Goal: Task Accomplishment & Management: Complete application form

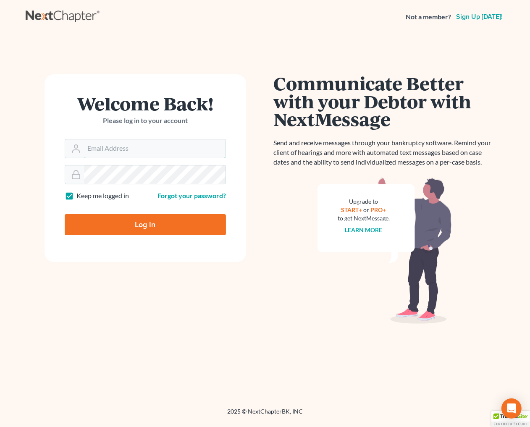
type input "[EMAIL_ADDRESS][DOMAIN_NAME]"
click at [131, 220] on input "Log In" at bounding box center [145, 224] width 161 height 21
type input "Thinking..."
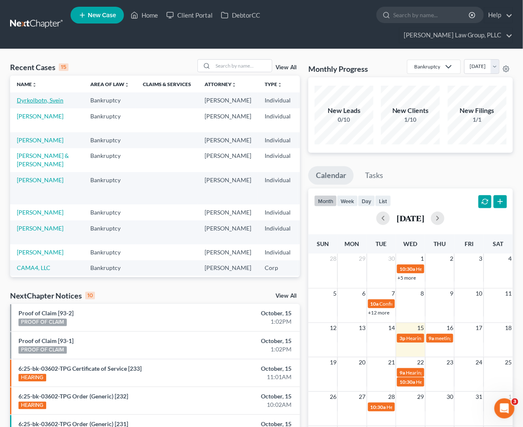
click at [26, 97] on link "Dyrkolbotn, Svein" at bounding box center [40, 100] width 47 height 7
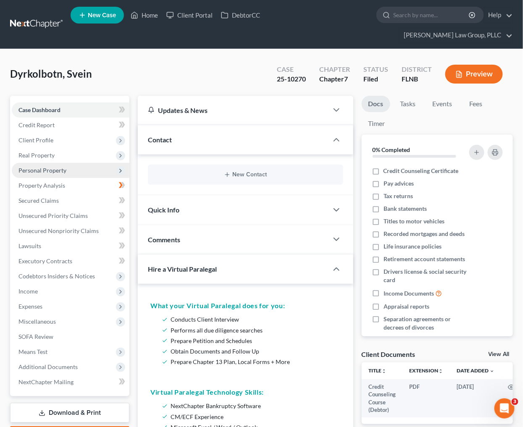
click at [69, 163] on span "Personal Property" at bounding box center [71, 170] width 118 height 15
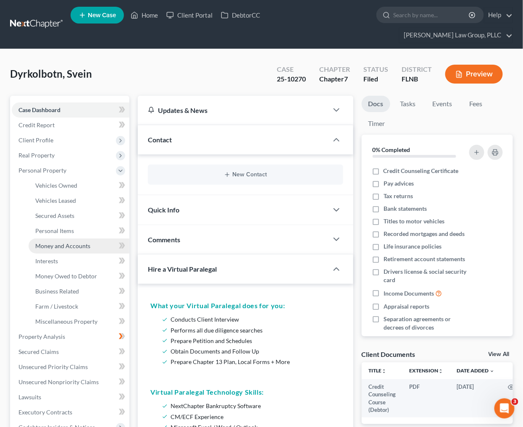
click at [68, 242] on span "Money and Accounts" at bounding box center [62, 245] width 55 height 7
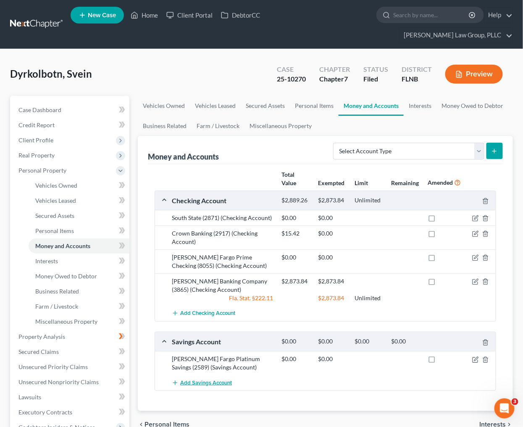
click at [221, 380] on span "Add Savings Account" at bounding box center [206, 383] width 52 height 7
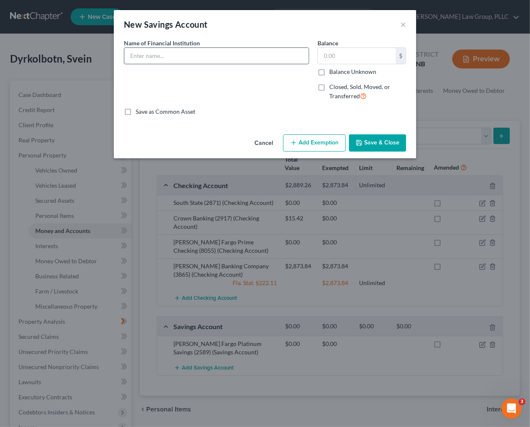
click at [192, 55] on input "text" at bounding box center [216, 56] width 184 height 16
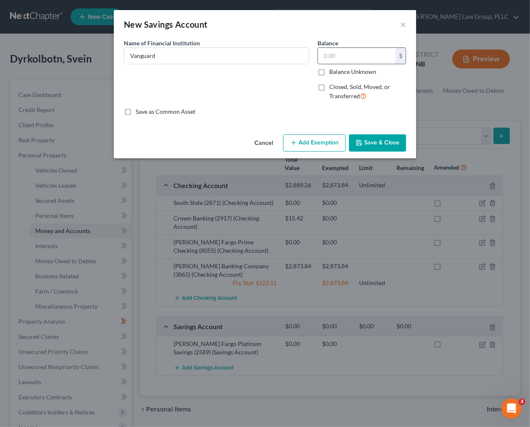
click at [351, 60] on input "text" at bounding box center [357, 56] width 78 height 16
click at [245, 57] on input "Vanguard" at bounding box center [216, 56] width 184 height 16
type input "Vanguard Education Savings (4530)"
click at [345, 56] on input "text" at bounding box center [357, 56] width 78 height 16
click at [261, 88] on div "Name of Financial Institution * Vanguard Education Savings (4530)" at bounding box center [217, 73] width 194 height 69
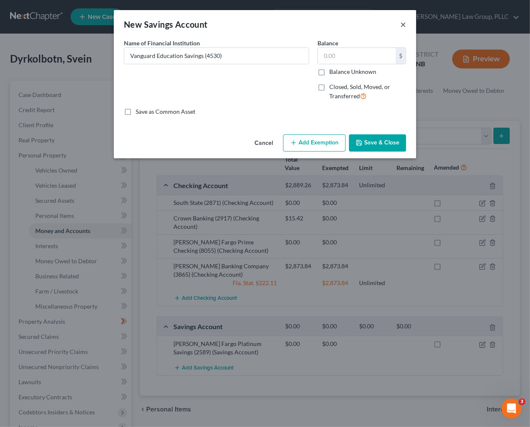
click at [402, 23] on button "×" at bounding box center [403, 24] width 6 height 10
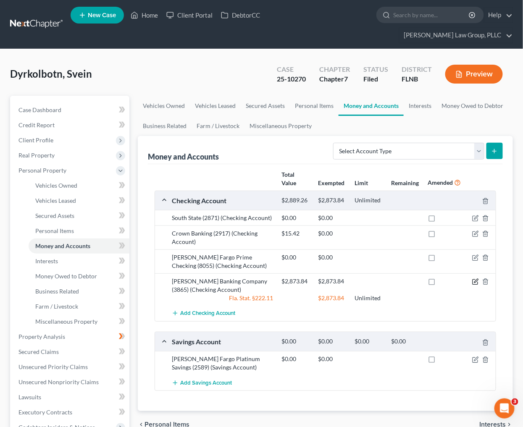
click at [472, 278] on icon "button" at bounding box center [475, 281] width 7 height 7
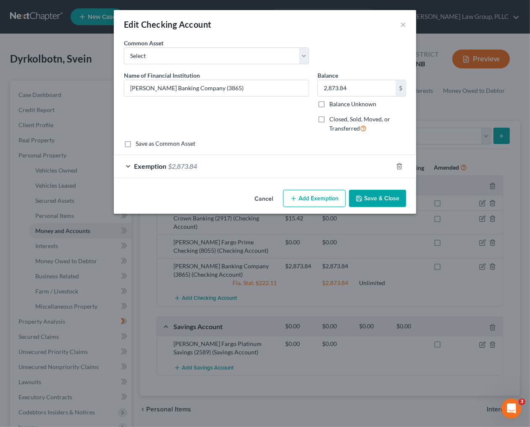
click at [168, 174] on div "Exemption $2,873.84" at bounding box center [253, 166] width 279 height 22
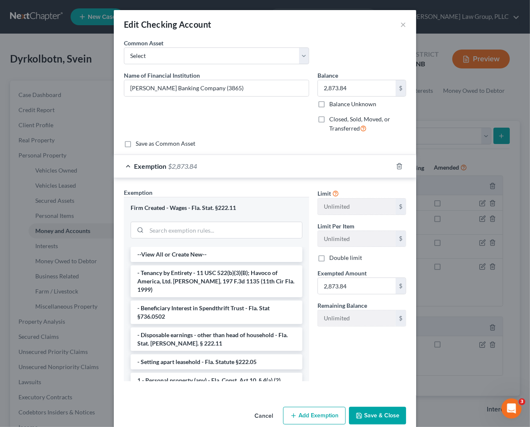
click at [396, 23] on div "Edit Checking Account ×" at bounding box center [265, 24] width 302 height 29
click at [396, 20] on div "Edit Checking Account ×" at bounding box center [265, 24] width 302 height 29
click at [400, 21] on button "×" at bounding box center [403, 24] width 6 height 10
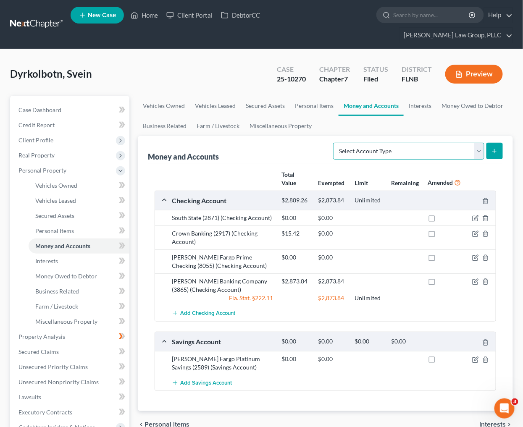
click at [413, 143] on select "Select Account Type Brokerage Cash on Hand Certificates of Deposit Checking Acc…" at bounding box center [408, 151] width 151 height 17
select select "brokerage"
click at [335, 143] on select "Select Account Type Brokerage Cash on Hand Certificates of Deposit Checking Acc…" at bounding box center [408, 151] width 151 height 17
click at [498, 143] on button "submit" at bounding box center [494, 151] width 16 height 16
click at [490, 143] on button "submit" at bounding box center [494, 151] width 16 height 16
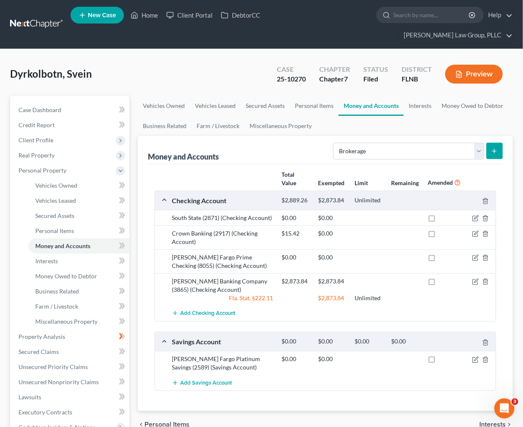
click at [498, 143] on button "submit" at bounding box center [494, 151] width 16 height 16
click at [499, 143] on button "submit" at bounding box center [494, 151] width 16 height 16
click at [446, 143] on select "Select Account Type Brokerage Cash on Hand Certificates of Deposit Checking Acc…" at bounding box center [408, 151] width 151 height 17
select select "brokerage"
click at [335, 143] on select "Select Account Type Brokerage Cash on Hand Certificates of Deposit Checking Acc…" at bounding box center [408, 151] width 151 height 17
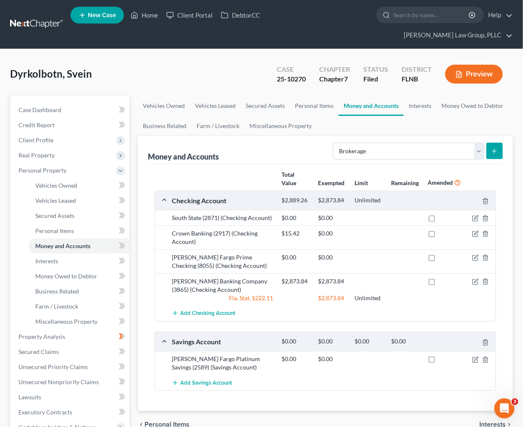
click at [485, 143] on form "Select Account Type Brokerage Cash on Hand Certificates of Deposit Checking Acc…" at bounding box center [418, 151] width 170 height 17
click at [492, 148] on icon "submit" at bounding box center [494, 151] width 7 height 7
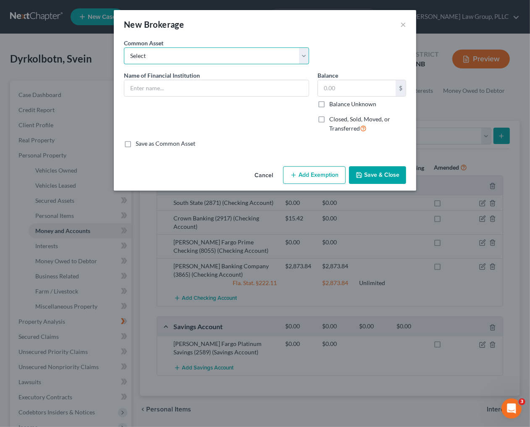
click at [212, 64] on select "Select TD Ameritrade" at bounding box center [216, 55] width 185 height 17
click at [220, 34] on div "New Brokerage ×" at bounding box center [265, 24] width 302 height 29
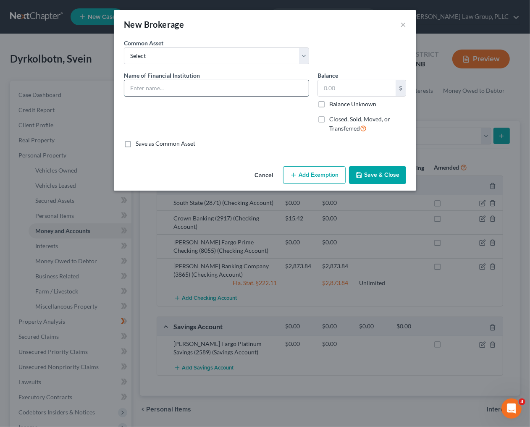
click at [171, 85] on input "text" at bounding box center [216, 88] width 184 height 16
drag, startPoint x: 196, startPoint y: 93, endPoint x: -5, endPoint y: 80, distance: 201.1
click at [0, 80] on html "Home New Case Client Portal DebtorCC Herron Hill Law Group, PLLC lily@herronhil…" at bounding box center [265, 306] width 530 height 613
type input "Vanguard Roth IRA"
click at [397, 19] on div "New Brokerage ×" at bounding box center [265, 24] width 302 height 29
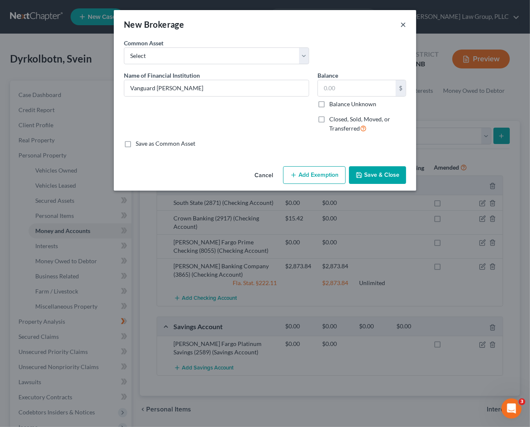
click at [402, 22] on button "×" at bounding box center [403, 24] width 6 height 10
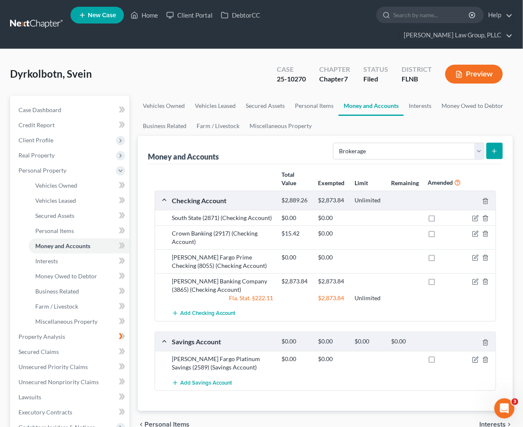
click at [487, 139] on div "Select Account Type Brokerage Cash on Hand Certificates of Deposit Checking Acc…" at bounding box center [416, 150] width 173 height 22
click at [479, 143] on select "Select Account Type Brokerage Cash on Hand Certificates of Deposit Checking Acc…" at bounding box center [408, 151] width 151 height 17
click at [499, 143] on button "submit" at bounding box center [494, 151] width 16 height 16
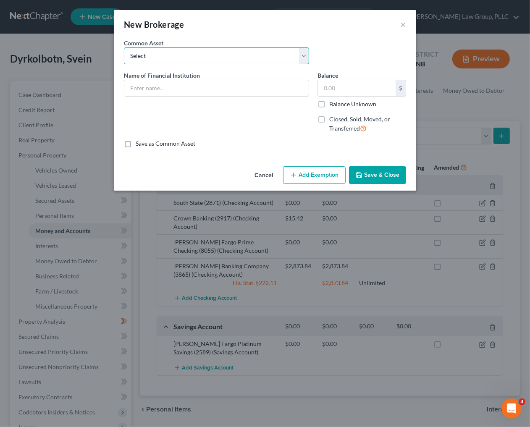
click at [185, 56] on select "Select TD Ameritrade" at bounding box center [216, 55] width 185 height 17
click at [211, 38] on div "New Brokerage ×" at bounding box center [265, 24] width 302 height 29
click at [165, 97] on div "Name of Financial Institution *" at bounding box center [217, 105] width 194 height 69
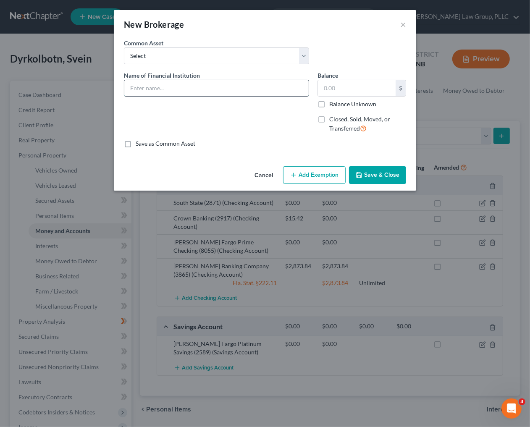
paste input "Vanguard Roth IRA"
click at [165, 89] on input "text" at bounding box center [216, 88] width 184 height 16
type input "Vanguard Roth IRA"
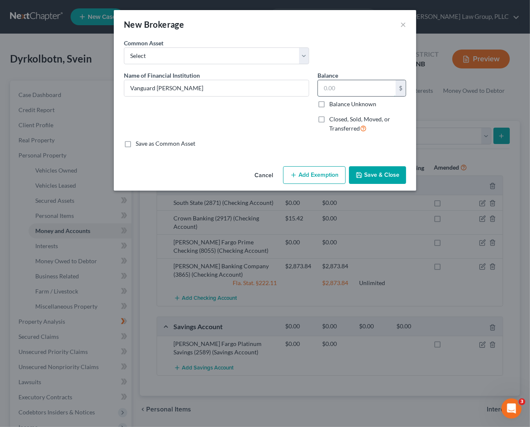
click at [334, 85] on input "text" at bounding box center [357, 88] width 78 height 16
type input "277,581.02"
click at [265, 89] on input "Vanguard Roth IRA" at bounding box center [216, 88] width 184 height 16
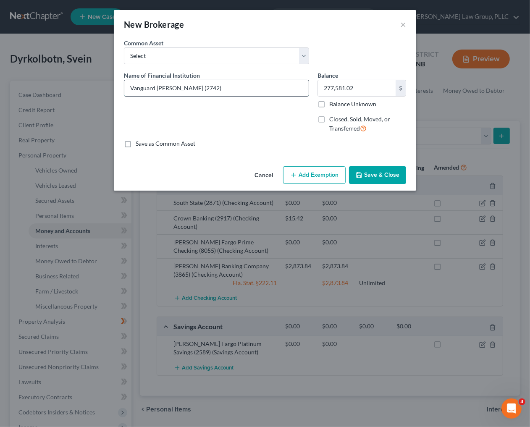
click at [178, 84] on input "Vanguard Roth IRA (2742)" at bounding box center [216, 88] width 184 height 16
click at [181, 84] on input "Vanguard Roth IRA (2742)" at bounding box center [216, 88] width 184 height 16
click at [165, 88] on input "Vanguard Roth IRA (2742)" at bounding box center [216, 88] width 184 height 16
click at [184, 85] on input "Vanguard ROTH IRA (2742)" at bounding box center [216, 88] width 184 height 16
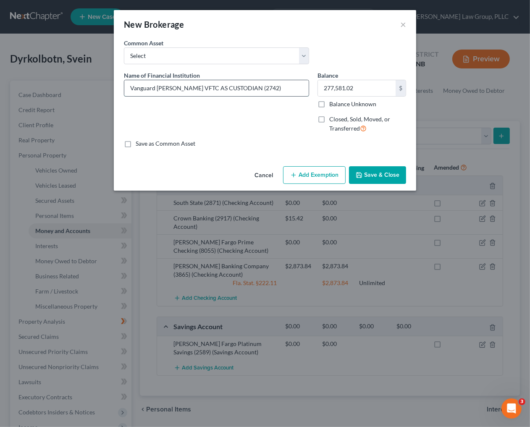
click at [268, 83] on input "Vanguard ROTH IRA VFTC AS CUSTODIAN (2742)" at bounding box center [216, 88] width 184 height 16
type input "Vanguard ROTH IRA VFTC AS CUSTODIAN (2742)"
click at [366, 180] on button "Save & Close" at bounding box center [377, 175] width 57 height 18
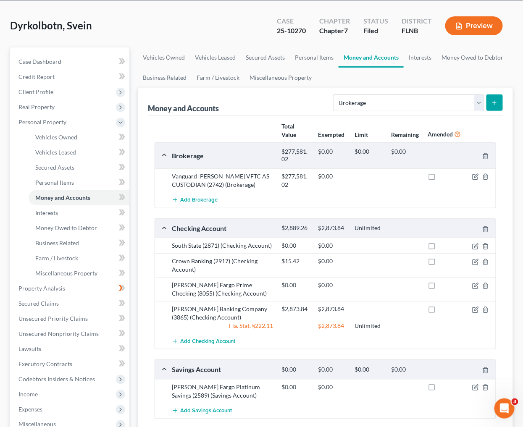
scroll to position [44, 0]
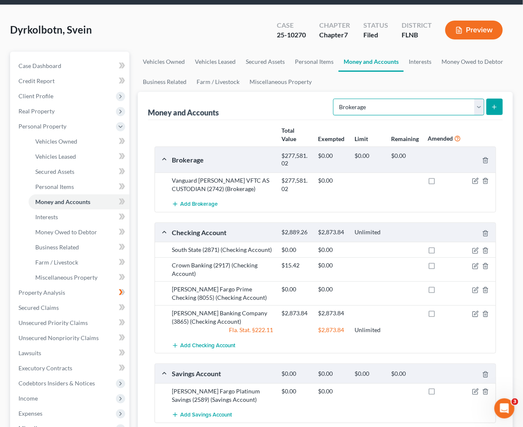
click at [427, 99] on select "Select Account Type Brokerage Cash on Hand Certificates of Deposit Checking Acc…" at bounding box center [408, 107] width 151 height 17
select select "other"
click at [335, 99] on select "Select Account Type Brokerage Cash on Hand Certificates of Deposit Checking Acc…" at bounding box center [408, 107] width 151 height 17
click at [496, 104] on icon "submit" at bounding box center [494, 107] width 7 height 7
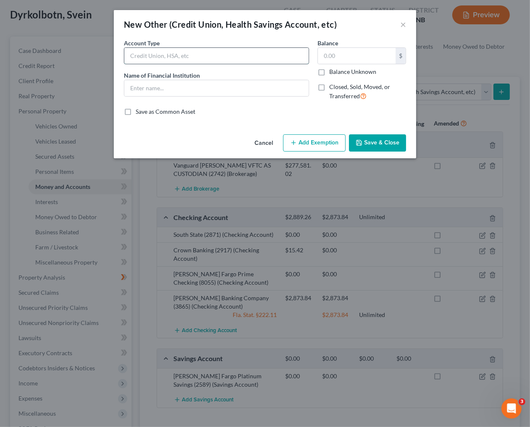
click at [182, 57] on input "text" at bounding box center [216, 56] width 184 height 16
click at [128, 57] on input "College Savings Plan" at bounding box center [216, 56] width 184 height 16
type input "College Savings Plan"
click at [135, 80] on input "text" at bounding box center [216, 88] width 184 height 16
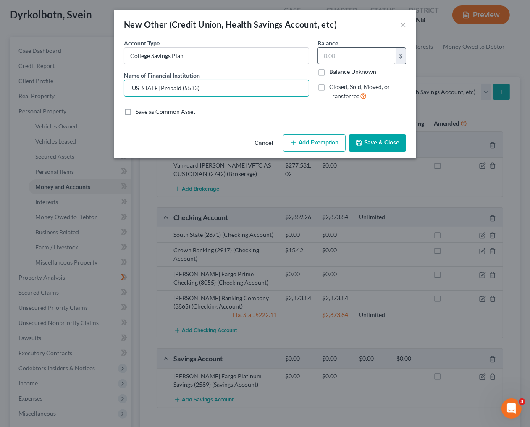
type input "Florida Prepaid (5533)"
click at [338, 63] on input "text" at bounding box center [357, 56] width 78 height 16
type input "100,671.79"
click at [380, 137] on button "Save & Close" at bounding box center [377, 143] width 57 height 18
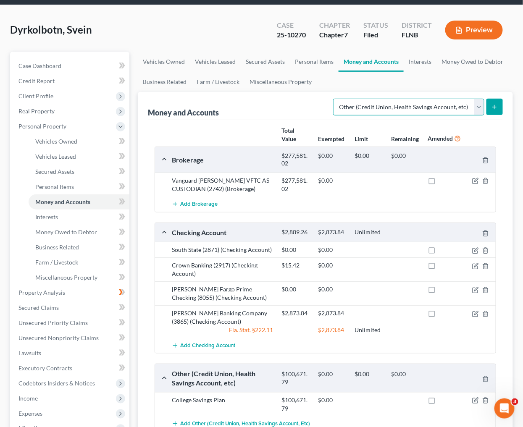
click at [465, 99] on select "Select Account Type Brokerage Cash on Hand Certificates of Deposit Checking Acc…" at bounding box center [408, 107] width 151 height 17
click at [335, 99] on select "Select Account Type Brokerage Cash on Hand Certificates of Deposit Checking Acc…" at bounding box center [408, 107] width 151 height 17
click at [380, 99] on select "Select Account Type Brokerage Cash on Hand Certificates of Deposit Checking Acc…" at bounding box center [408, 107] width 151 height 17
select select "other"
click at [335, 99] on select "Select Account Type Brokerage Cash on Hand Certificates of Deposit Checking Acc…" at bounding box center [408, 107] width 151 height 17
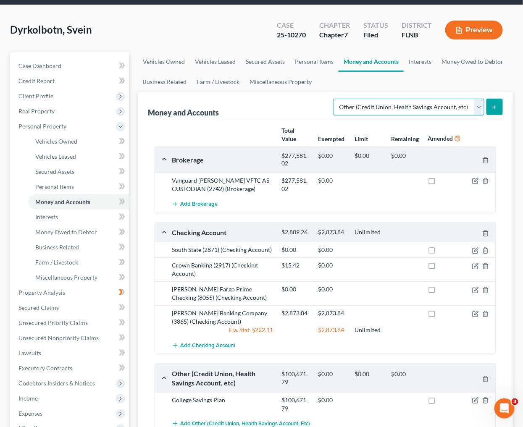
drag, startPoint x: 484, startPoint y: 95, endPoint x: 491, endPoint y: 92, distance: 6.8
click at [484, 99] on select "Select Account Type Brokerage Cash on Hand Certificates of Deposit Checking Acc…" at bounding box center [408, 107] width 151 height 17
click at [491, 104] on icon "submit" at bounding box center [494, 107] width 7 height 7
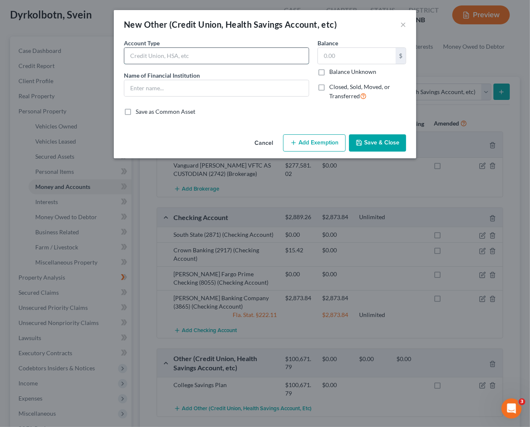
click at [216, 55] on input "text" at bounding box center [216, 56] width 184 height 16
type input "Retirement Account"
click at [206, 95] on input "text" at bounding box center [216, 88] width 184 height 16
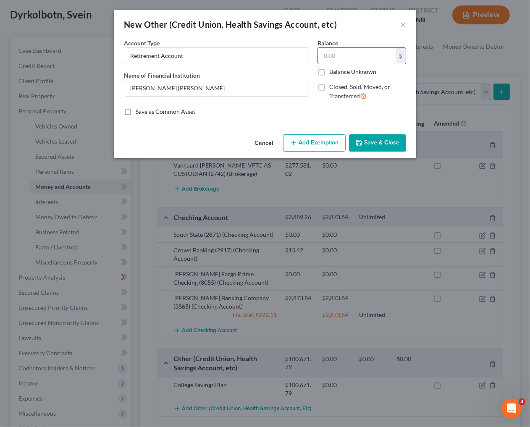
click at [350, 54] on input "text" at bounding box center [357, 56] width 78 height 16
click at [363, 57] on input "text" at bounding box center [357, 56] width 78 height 16
click at [185, 93] on input "John Hancock" at bounding box center [216, 88] width 184 height 16
type input "John Hancock 401K Plan (6954)"
click at [387, 53] on input "text" at bounding box center [357, 56] width 78 height 16
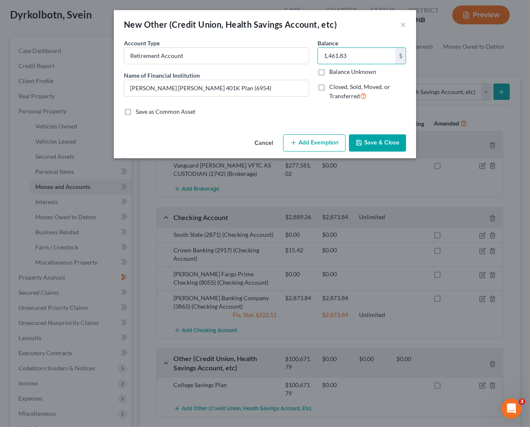
type input "1,461.83"
click at [368, 144] on button "Save & Close" at bounding box center [377, 143] width 57 height 18
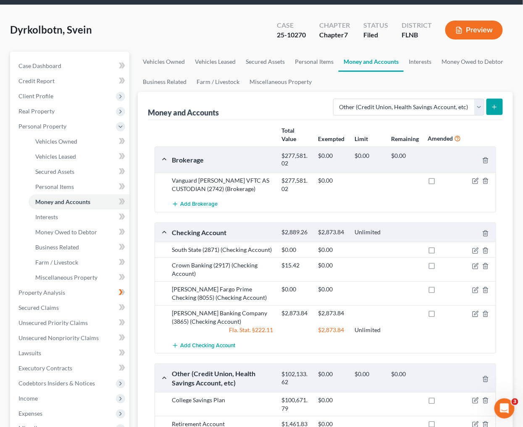
click at [255, 92] on div "Money and Accounts Select Account Type Brokerage Cash on Hand Certificates of D…" at bounding box center [325, 106] width 355 height 28
click at [274, 92] on div "Money and Accounts Select Account Type Brokerage Cash on Hand Certificates of D…" at bounding box center [325, 106] width 355 height 28
click at [272, 92] on div "Money and Accounts Select Account Type Brokerage Cash on Hand Certificates of D…" at bounding box center [325, 106] width 355 height 28
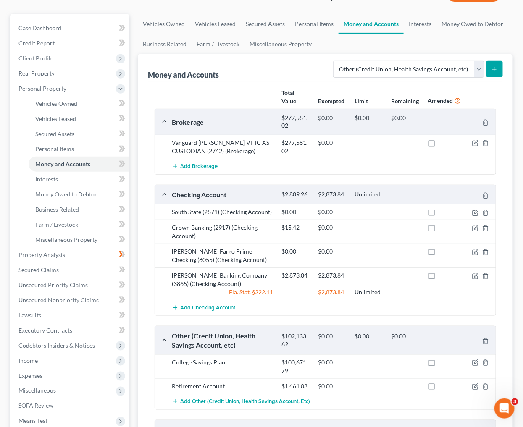
scroll to position [104, 0]
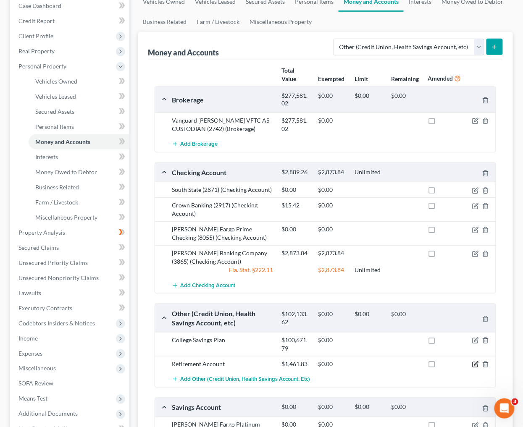
click at [475, 361] on icon "button" at bounding box center [475, 364] width 7 height 7
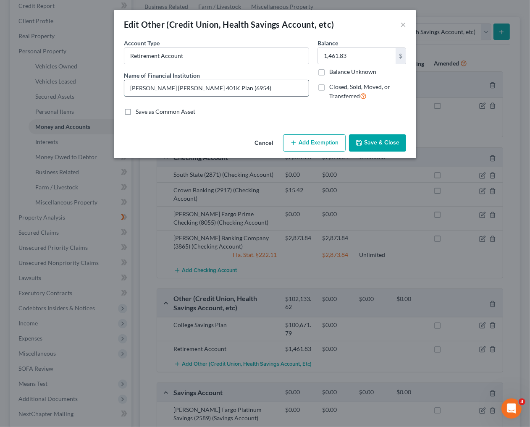
click at [166, 80] on input "John Hancock 401K Plan (6954)" at bounding box center [216, 88] width 184 height 16
click at [215, 84] on input "John Hancock 401K Plan (6954)" at bounding box center [216, 88] width 184 height 16
click at [404, 26] on button "×" at bounding box center [403, 24] width 6 height 10
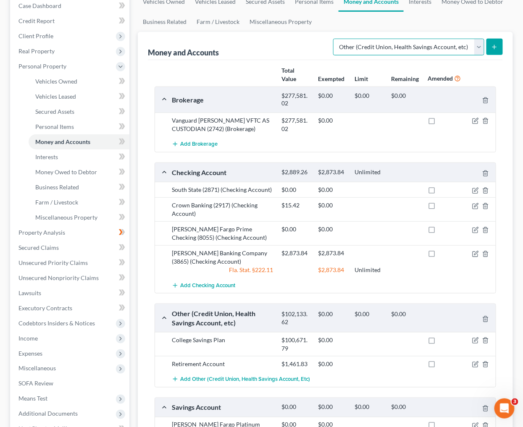
click at [447, 39] on select "Select Account Type Brokerage Cash on Hand Certificates of Deposit Checking Acc…" at bounding box center [408, 47] width 151 height 17
click at [181, 141] on span "Add Brokerage" at bounding box center [198, 144] width 37 height 7
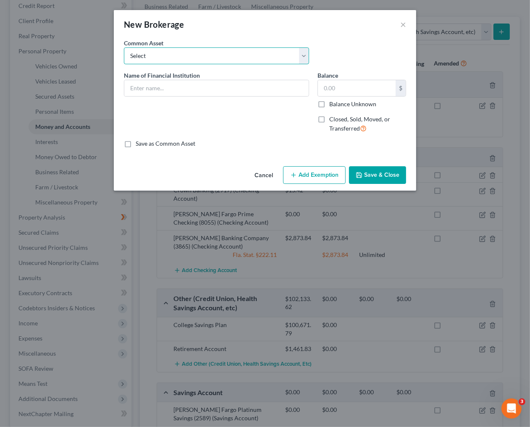
click at [161, 53] on select "Select TD Ameritrade" at bounding box center [216, 55] width 185 height 17
drag, startPoint x: 161, startPoint y: 53, endPoint x: 161, endPoint y: 60, distance: 7.1
click at [161, 53] on select "Select TD Ameritrade" at bounding box center [216, 55] width 185 height 17
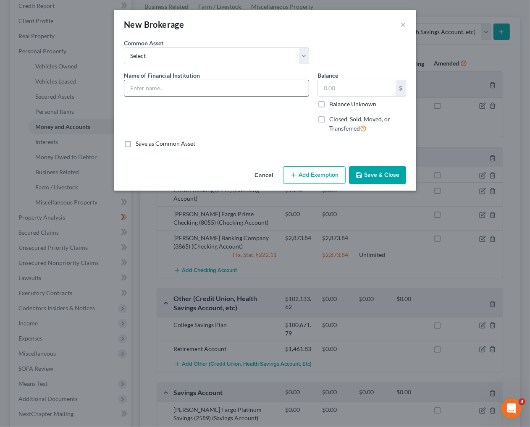
click at [159, 90] on input "text" at bounding box center [216, 88] width 184 height 16
type input "Vanguard (8613)"
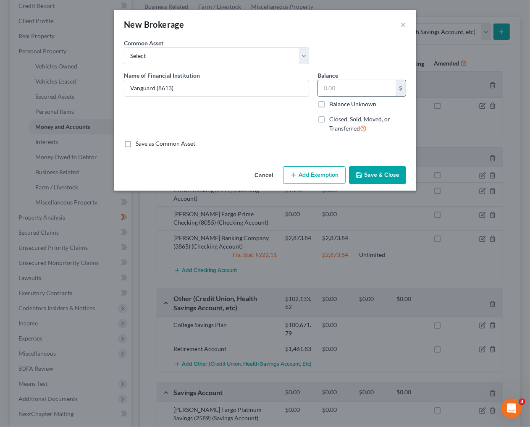
click at [336, 87] on input "text" at bounding box center [357, 88] width 78 height 16
type input "2.83"
click at [357, 178] on icon "button" at bounding box center [359, 175] width 7 height 7
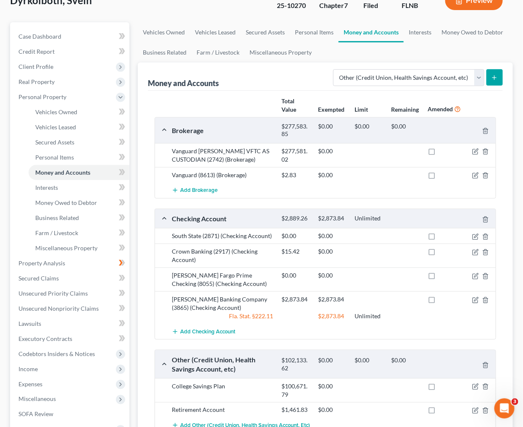
scroll to position [58, 0]
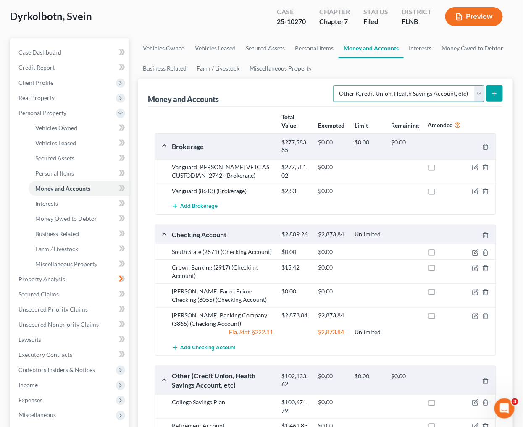
click at [462, 85] on select "Select Account Type Brokerage Cash on Hand Certificates of Deposit Checking Acc…" at bounding box center [408, 93] width 151 height 17
click at [335, 85] on select "Select Account Type Brokerage Cash on Hand Certificates of Deposit Checking Acc…" at bounding box center [408, 93] width 151 height 17
click at [404, 85] on select "Select Account Type Brokerage Cash on Hand Certificates of Deposit Checking Acc…" at bounding box center [408, 93] width 151 height 17
select select "other"
click at [335, 85] on select "Select Account Type Brokerage Cash on Hand Certificates of Deposit Checking Acc…" at bounding box center [408, 93] width 151 height 17
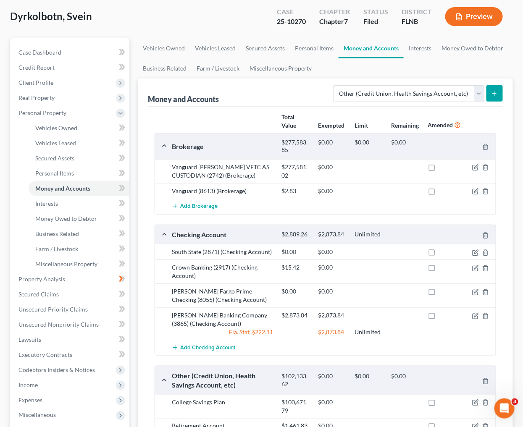
click at [496, 94] on line "submit" at bounding box center [495, 94] width 4 height 0
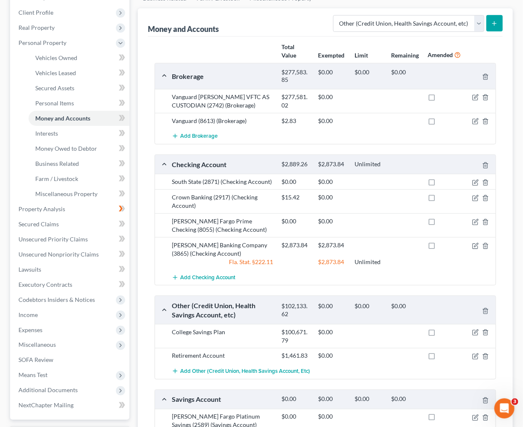
scroll to position [213, 0]
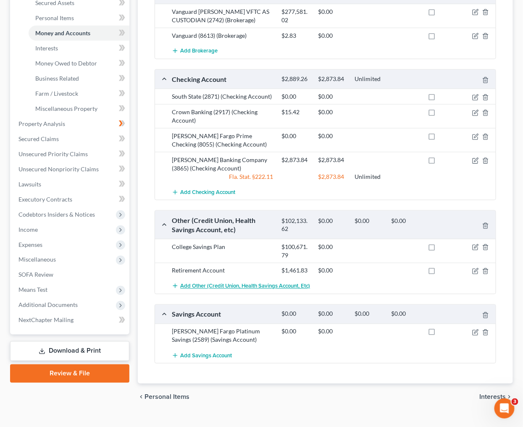
click at [280, 278] on button "Add Other (Credit Union, Health Savings Account, etc)" at bounding box center [241, 286] width 138 height 16
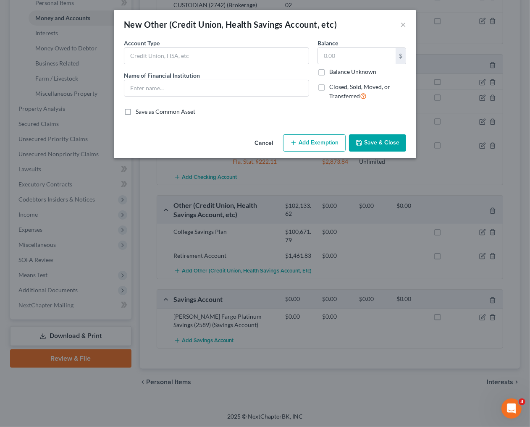
click at [203, 67] on div "Account Type Name of Financial Institution *" at bounding box center [217, 73] width 194 height 69
click at [203, 63] on input "text" at bounding box center [216, 56] width 184 height 16
drag, startPoint x: 192, startPoint y: 59, endPoint x: 100, endPoint y: 33, distance: 96.1
click at [100, 33] on div "New Other (Credit Union, Health Savings Account, etc) × An exemption set must f…" at bounding box center [265, 213] width 530 height 427
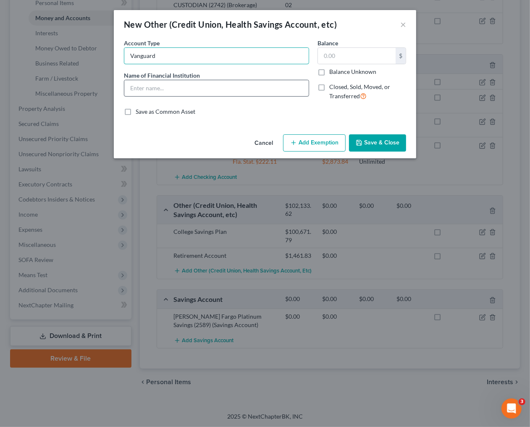
type input "Vanguard"
click at [176, 92] on input "text" at bounding box center [216, 88] width 184 height 16
paste input "Vanguard"
type input "Vanguard"
drag, startPoint x: 169, startPoint y: 56, endPoint x: 37, endPoint y: 69, distance: 132.9
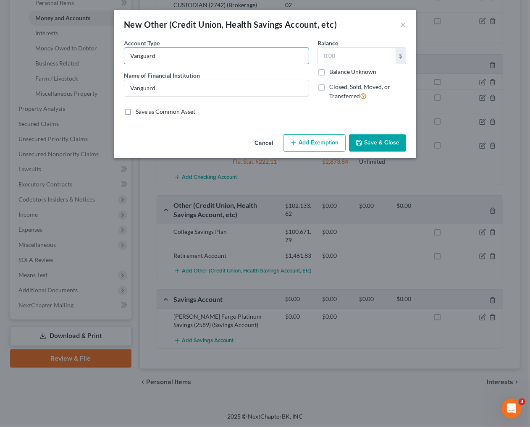
click at [37, 69] on div "New Other (Credit Union, Health Savings Account, etc) × An exemption set must f…" at bounding box center [265, 213] width 530 height 427
type input "2"
drag, startPoint x: 189, startPoint y: 60, endPoint x: 100, endPoint y: 59, distance: 89.9
click at [100, 59] on div "New Other (Credit Union, Health Savings Account, etc) × An exemption set must f…" at bounding box center [265, 213] width 530 height 427
type input "529 Plan (8688-01)"
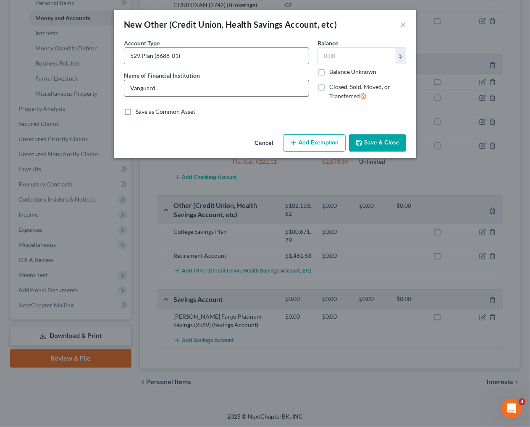
click at [209, 93] on input "Vanguard" at bounding box center [216, 88] width 184 height 16
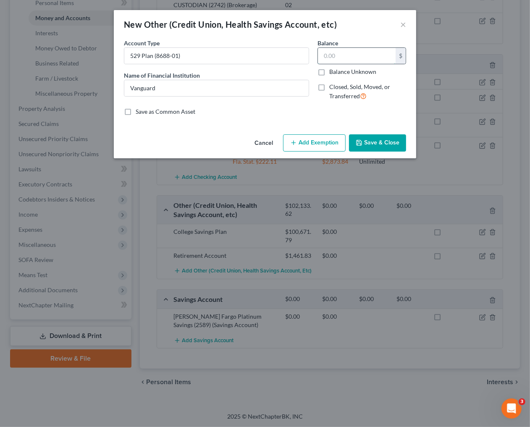
click at [372, 56] on input "text" at bounding box center [357, 56] width 78 height 16
type input "30,503.98"
click at [383, 143] on button "Save & Close" at bounding box center [377, 143] width 57 height 18
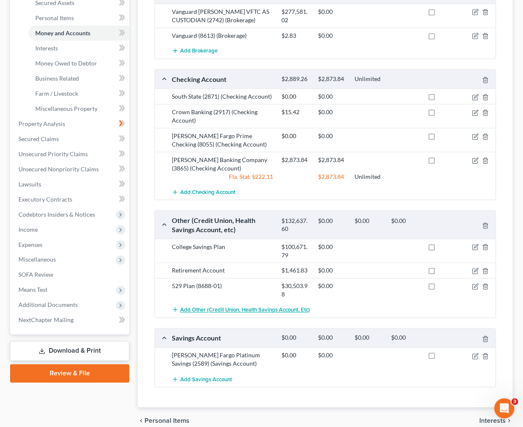
click at [216, 307] on span "Add Other (Credit Union, Health Savings Account, etc)" at bounding box center [245, 310] width 130 height 7
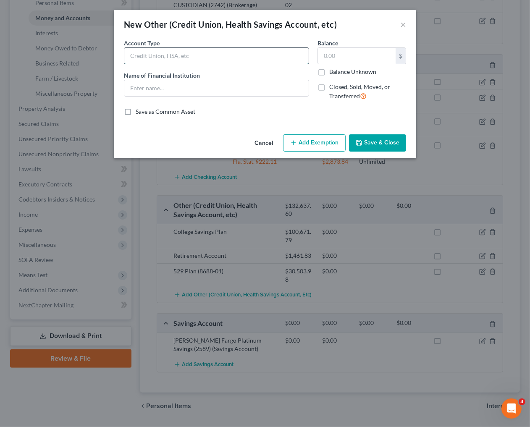
click at [191, 57] on input "text" at bounding box center [216, 56] width 184 height 16
paste input "529 Plan (8688-01)"
click at [177, 54] on input "529 Plan (8688-01)" at bounding box center [216, 56] width 184 height 16
type input "529 Plan (8688-02)"
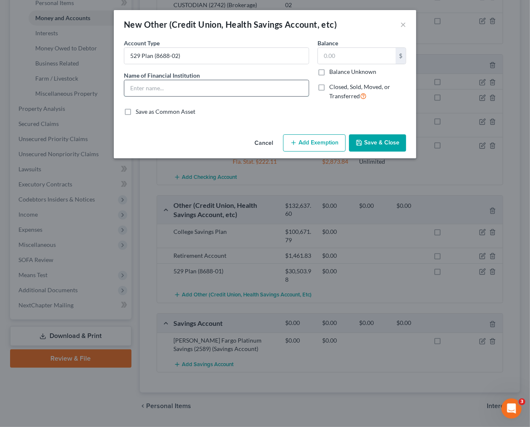
click at [178, 84] on input "text" at bounding box center [216, 88] width 184 height 16
type input "Vanguard"
drag, startPoint x: 367, startPoint y: 56, endPoint x: 233, endPoint y: 40, distance: 134.5
click at [233, 40] on div "Account Type 529 Plan (8688-02) Name of Financial Institution * Vanguard Balanc…" at bounding box center [265, 73] width 291 height 69
type input "46,049.09"
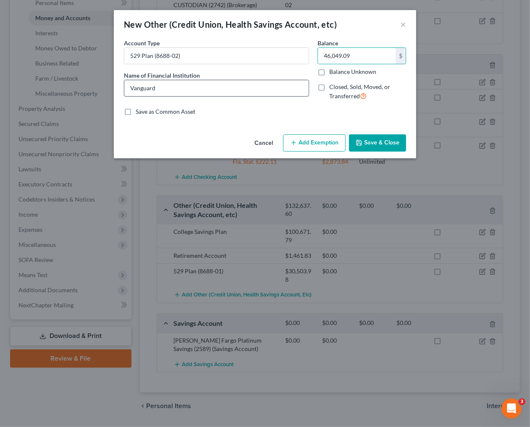
click at [162, 89] on input "Vanguard" at bounding box center [216, 88] width 184 height 16
click at [212, 49] on input "529 Plan (8688-02)" at bounding box center [216, 56] width 184 height 16
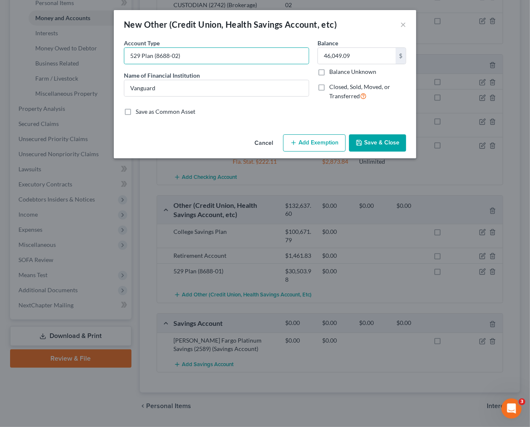
click at [367, 141] on button "Save & Close" at bounding box center [377, 143] width 57 height 18
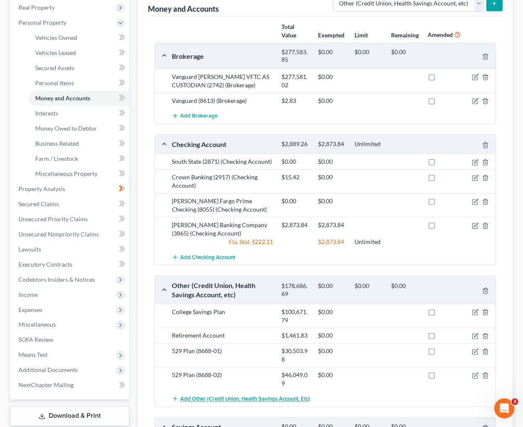
scroll to position [261, 0]
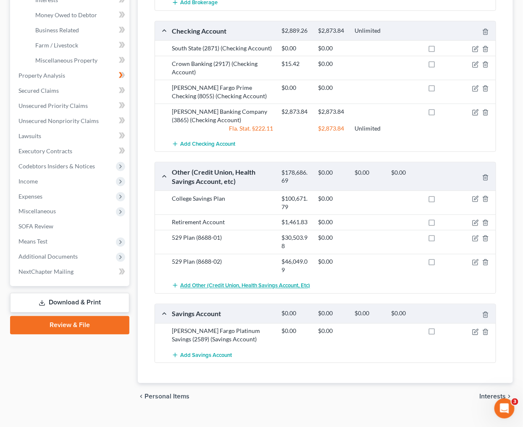
click at [223, 283] on span "Add Other (Credit Union, Health Savings Account, etc)" at bounding box center [245, 286] width 130 height 7
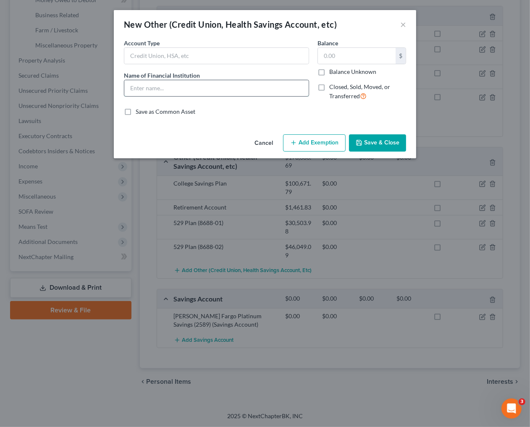
click at [168, 84] on input "text" at bounding box center [216, 88] width 184 height 16
drag, startPoint x: 174, startPoint y: 90, endPoint x: 100, endPoint y: 82, distance: 74.3
click at [100, 82] on div "New Other (Credit Union, Health Savings Account, etc) × An exemption set must f…" at bounding box center [265, 213] width 530 height 427
type input "FanaSparebank"
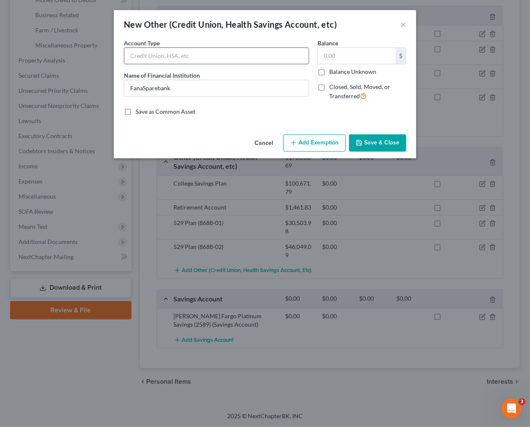
click at [161, 55] on input "text" at bounding box center [216, 56] width 184 height 16
click at [175, 39] on div "Account Type" at bounding box center [216, 52] width 185 height 26
click at [175, 52] on input "text" at bounding box center [216, 56] width 184 height 16
click at [347, 55] on input "text" at bounding box center [357, 56] width 78 height 16
click at [209, 79] on div "Name of Financial Institution * FanaSparebank" at bounding box center [216, 84] width 185 height 26
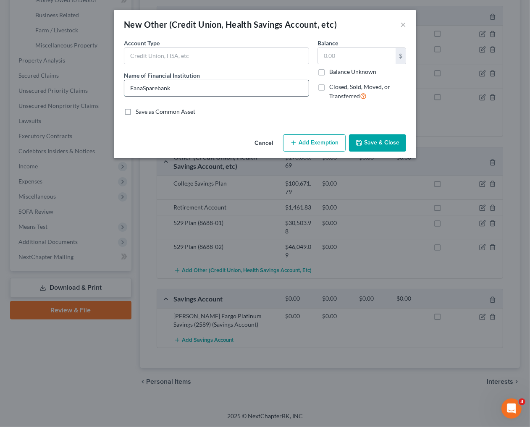
click at [206, 90] on input "FanaSparebank" at bounding box center [216, 88] width 184 height 16
click at [207, 53] on input "text" at bounding box center [216, 56] width 184 height 16
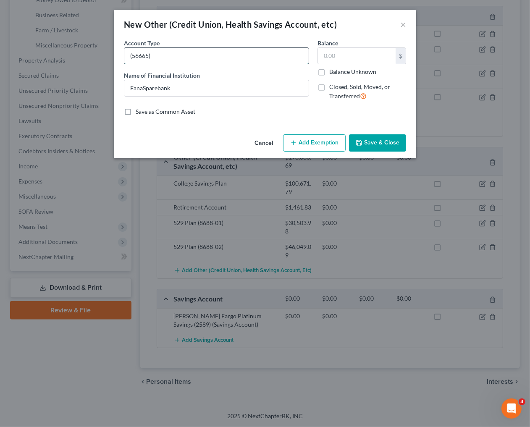
click at [146, 52] on input "(56665)" at bounding box center [216, 56] width 184 height 16
click at [166, 51] on input "(5665)" at bounding box center [216, 56] width 184 height 16
click at [129, 55] on input "(5665)" at bounding box center [216, 56] width 184 height 16
drag, startPoint x: 191, startPoint y: 53, endPoint x: 39, endPoint y: 46, distance: 152.6
click at [39, 46] on div "New Other (Credit Union, Health Savings Account, etc) × An exemption set must f…" at bounding box center [265, 213] width 530 height 427
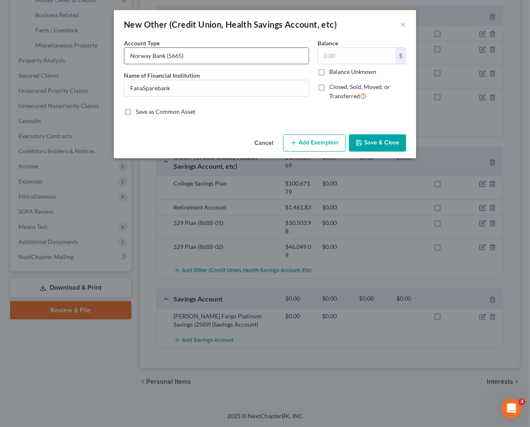
click at [200, 54] on input "Norway Bank (5665)" at bounding box center [216, 56] width 184 height 16
type input "Norway Bank (5665)"
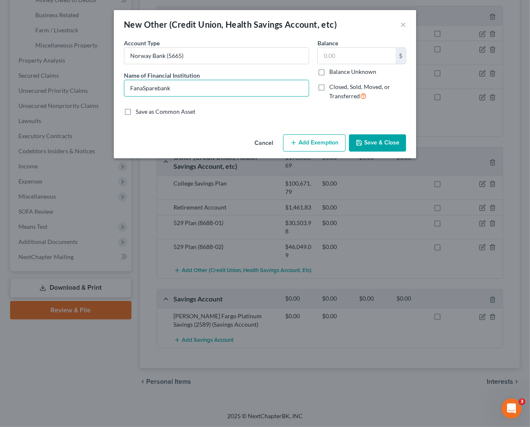
drag, startPoint x: 183, startPoint y: 83, endPoint x: -6, endPoint y: 92, distance: 189.2
click at [0, 92] on html "Home New Case Client Portal DebtorCC Herron Hill Law Group, PLLC lily@herronhil…" at bounding box center [265, 83] width 530 height 688
click at [345, 56] on input "text" at bounding box center [357, 56] width 78 height 16
click at [359, 150] on button "Save & Close" at bounding box center [377, 143] width 57 height 18
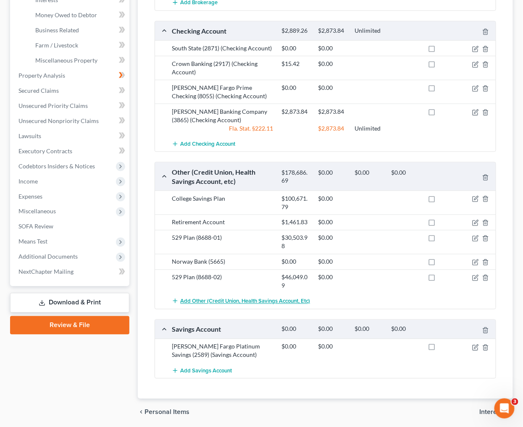
click at [226, 298] on span "Add Other (Credit Union, Health Savings Account, etc)" at bounding box center [245, 301] width 130 height 7
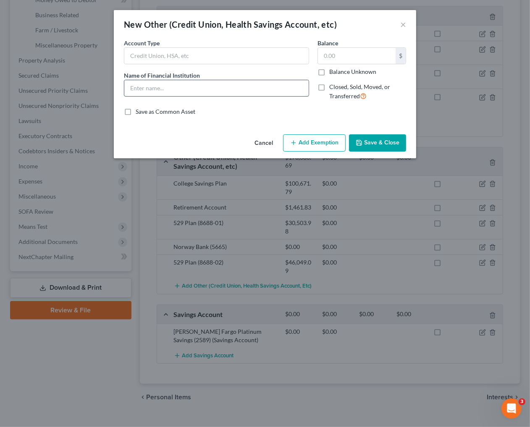
click at [203, 88] on input "text" at bounding box center [216, 88] width 184 height 16
type input "FanaSparebank"
click at [190, 56] on input "text" at bounding box center [216, 56] width 184 height 16
drag, startPoint x: 186, startPoint y: 57, endPoint x: 37, endPoint y: 52, distance: 150.0
click at [37, 52] on div "New Other (Credit Union, Health Savings Account, etc) × An exemption set must f…" at bounding box center [265, 213] width 530 height 427
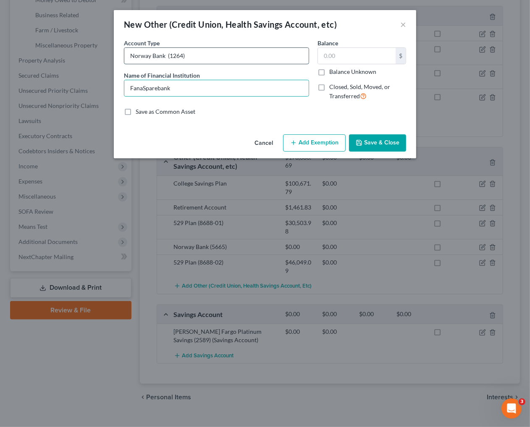
click at [188, 56] on input "Norway Bank (1264)" at bounding box center [216, 56] width 184 height 16
type input "Norway Bank (1264)"
click at [384, 142] on button "Save & Close" at bounding box center [377, 143] width 57 height 18
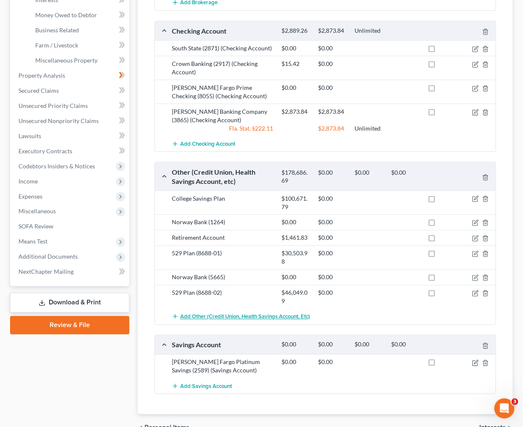
click at [224, 314] on span "Add Other (Credit Union, Health Savings Account, etc)" at bounding box center [245, 317] width 130 height 7
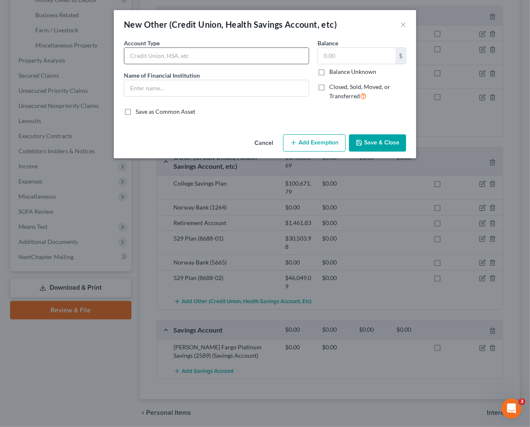
click at [199, 51] on input "text" at bounding box center [216, 56] width 184 height 16
paste input "Norway Bank (1264)"
type input "Norway Bank (1264)"
click at [176, 91] on input "text" at bounding box center [216, 88] width 184 height 16
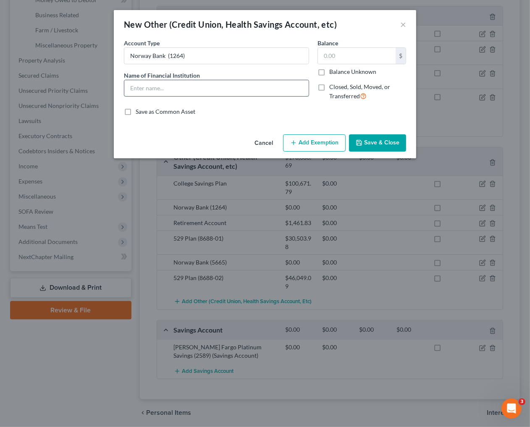
type input "FanaSparebank"
click at [353, 52] on input "text" at bounding box center [357, 56] width 78 height 16
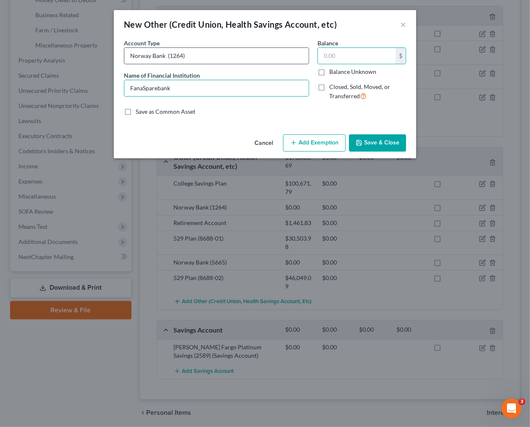
click at [178, 56] on input "Norway Bank (1264)" at bounding box center [216, 56] width 184 height 16
type input "Norway Bank (1474))"
click at [370, 144] on button "Save & Close" at bounding box center [377, 143] width 57 height 18
